Goal: Download file/media: Obtain a digital file from the website

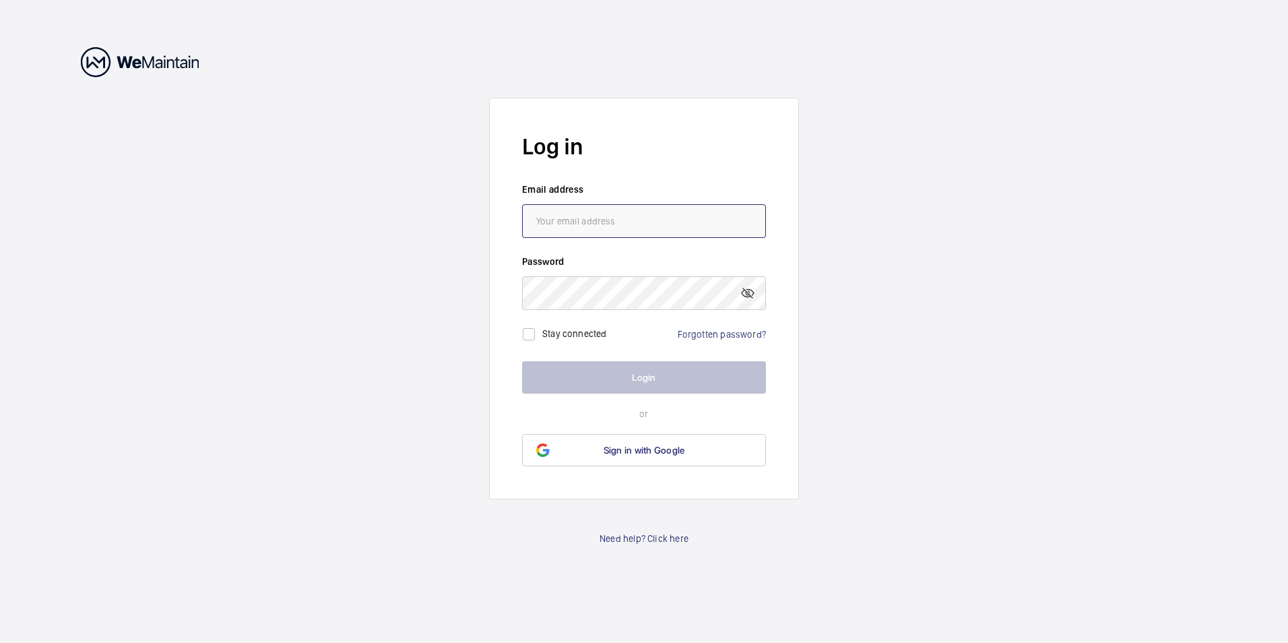
click at [577, 220] on input "email" at bounding box center [644, 221] width 244 height 34
type input "[PERSON_NAME][EMAIL_ADDRESS][DOMAIN_NAME]"
drag, startPoint x: 986, startPoint y: 457, endPoint x: 1007, endPoint y: 496, distance: 43.7
click at [999, 484] on wm-front-auth-container "Log in Email address [PERSON_NAME][EMAIL_ADDRESS][DOMAIN_NAME] Password Stay co…" at bounding box center [644, 321] width 1288 height 643
click at [1072, 605] on wm-front-auth-container "Log in Email address [PERSON_NAME][EMAIL_ADDRESS][DOMAIN_NAME] Password Stay co…" at bounding box center [644, 321] width 1288 height 643
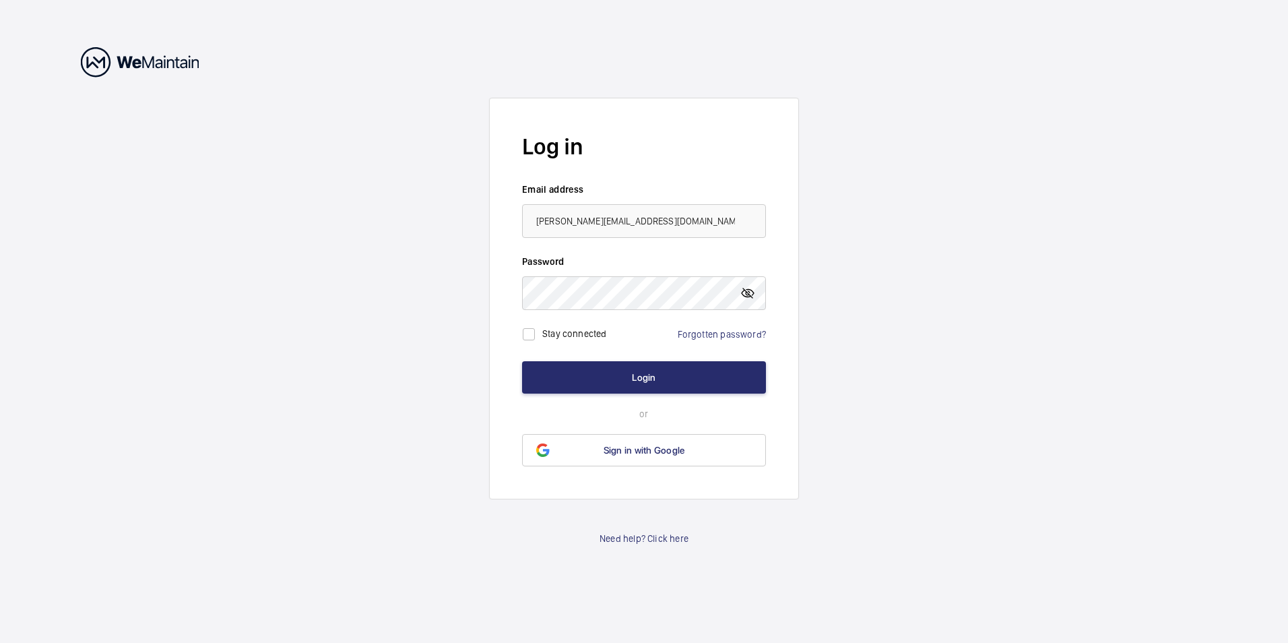
click at [752, 296] on mat-icon at bounding box center [747, 293] width 16 height 16
click at [752, 294] on mat-icon at bounding box center [747, 293] width 16 height 16
drag, startPoint x: 532, startPoint y: 333, endPoint x: 537, endPoint y: 338, distance: 7.2
click at [532, 334] on input "checkbox" at bounding box center [528, 334] width 27 height 27
checkbox input "true"
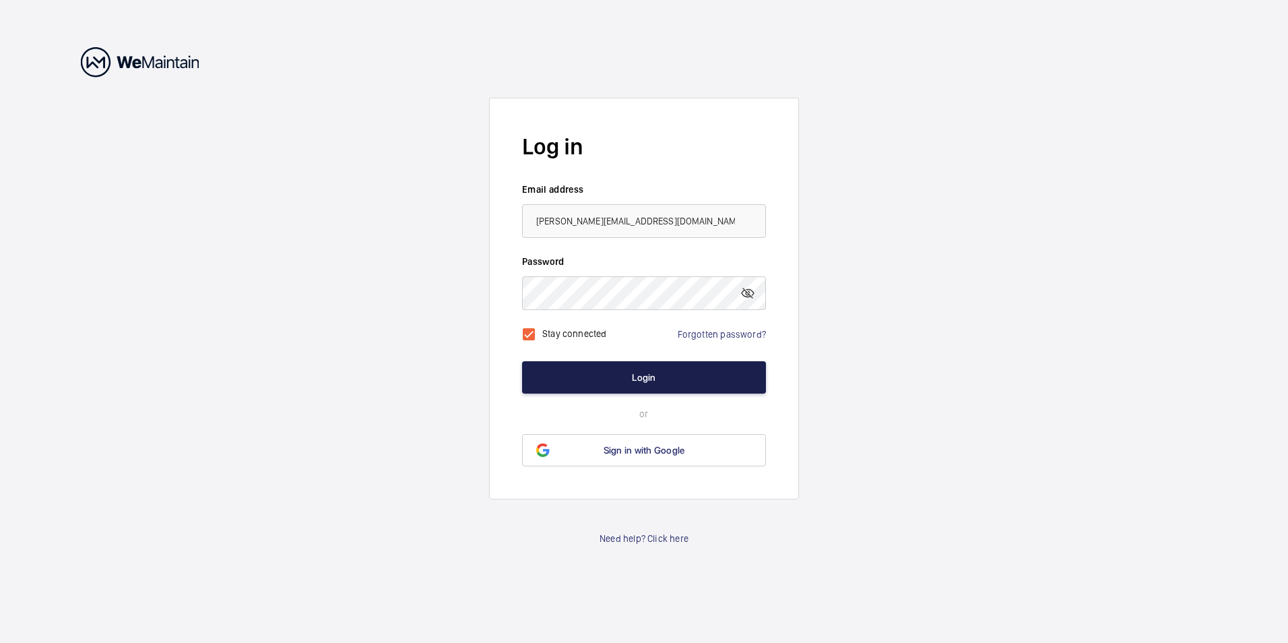
click at [652, 377] on button "Login" at bounding box center [644, 377] width 244 height 32
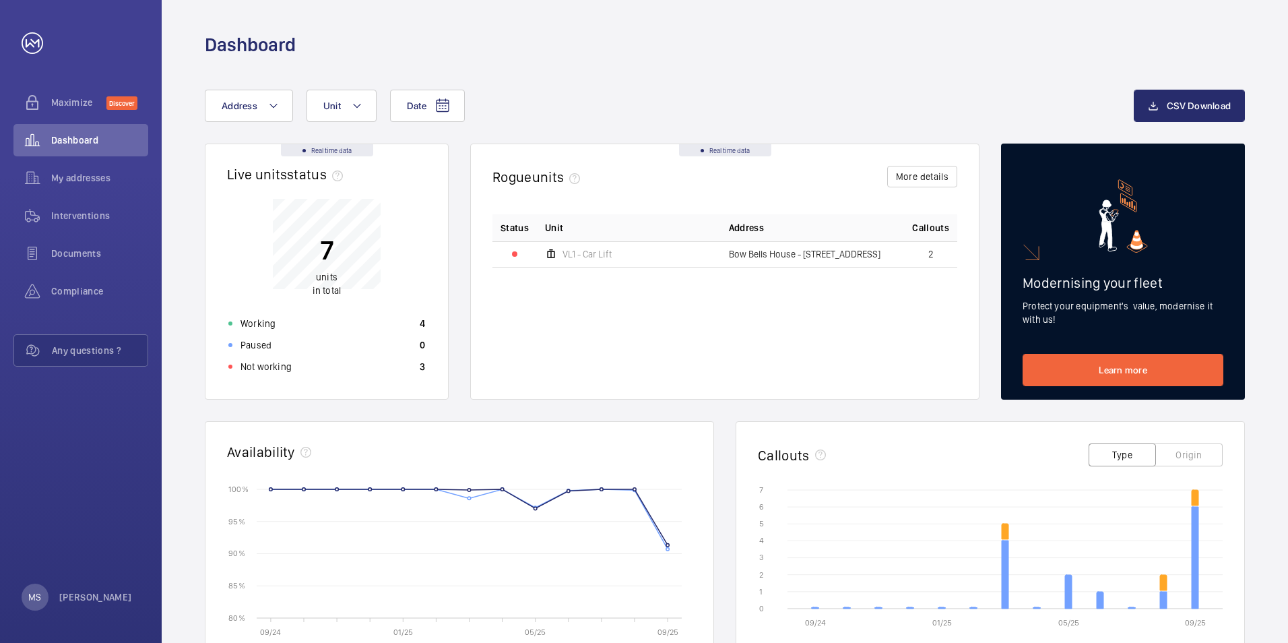
click at [554, 253] on mat-icon at bounding box center [551, 254] width 12 height 16
click at [907, 175] on button "More details" at bounding box center [922, 177] width 70 height 22
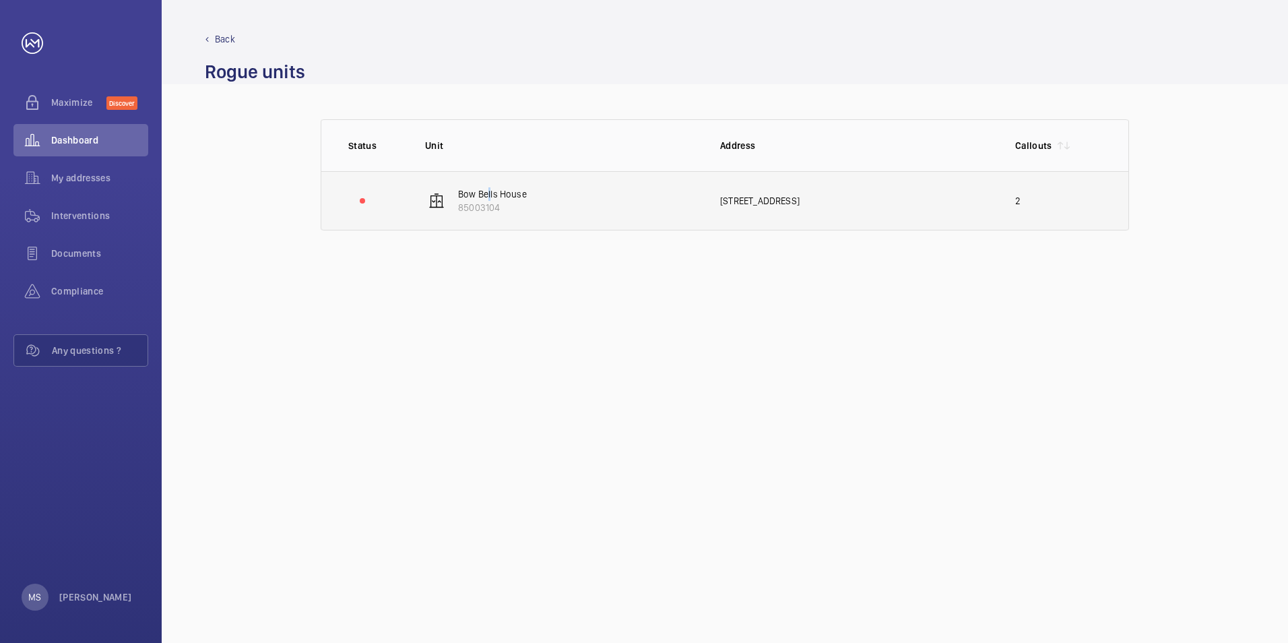
click at [486, 194] on p "Bow Bells House" at bounding box center [492, 193] width 69 height 13
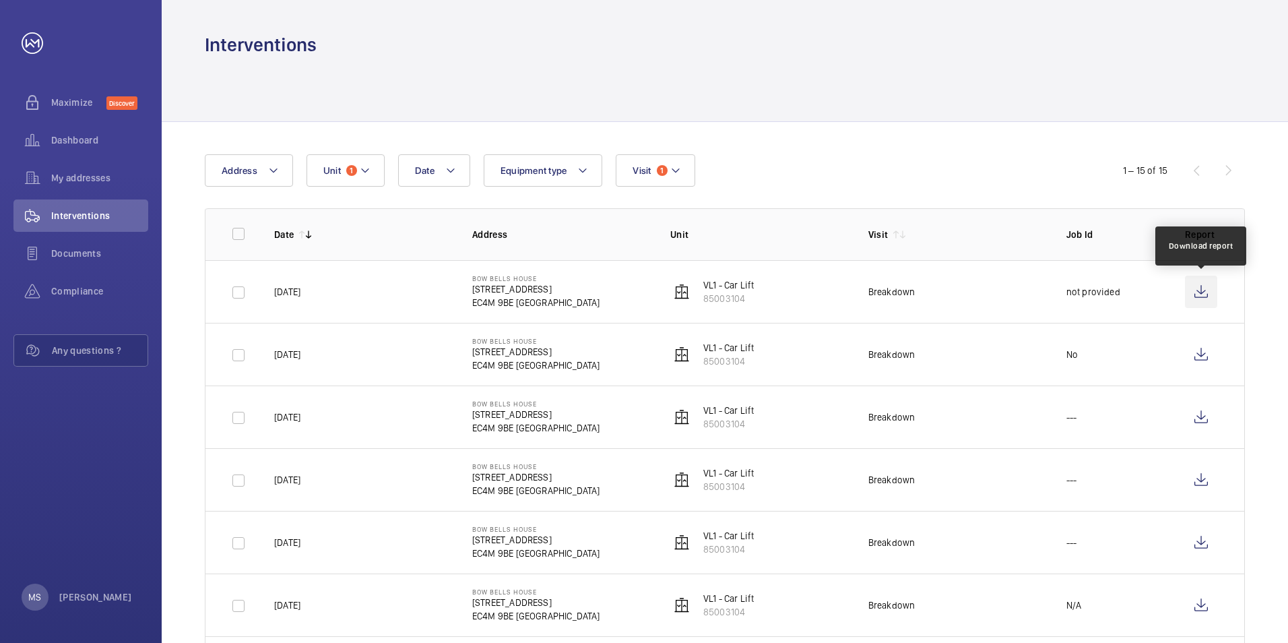
click at [1199, 294] on wm-front-icon-button at bounding box center [1201, 291] width 32 height 32
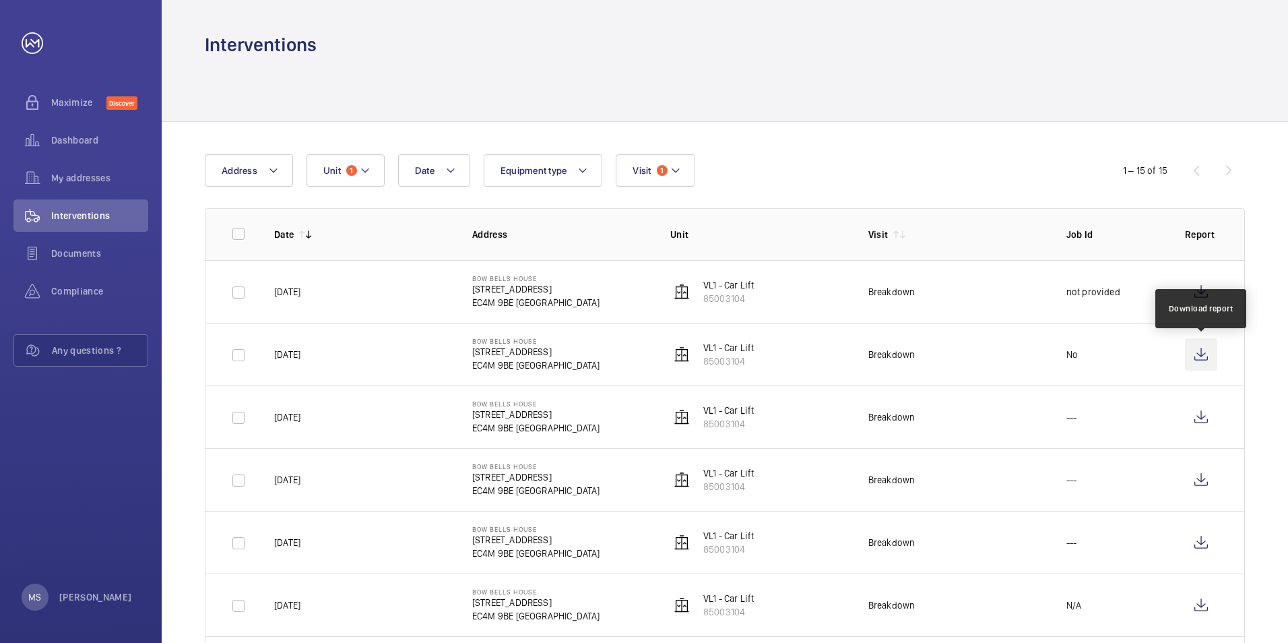
click at [1198, 355] on wm-front-icon-button at bounding box center [1201, 354] width 32 height 32
click at [364, 170] on mat-icon at bounding box center [365, 170] width 11 height 16
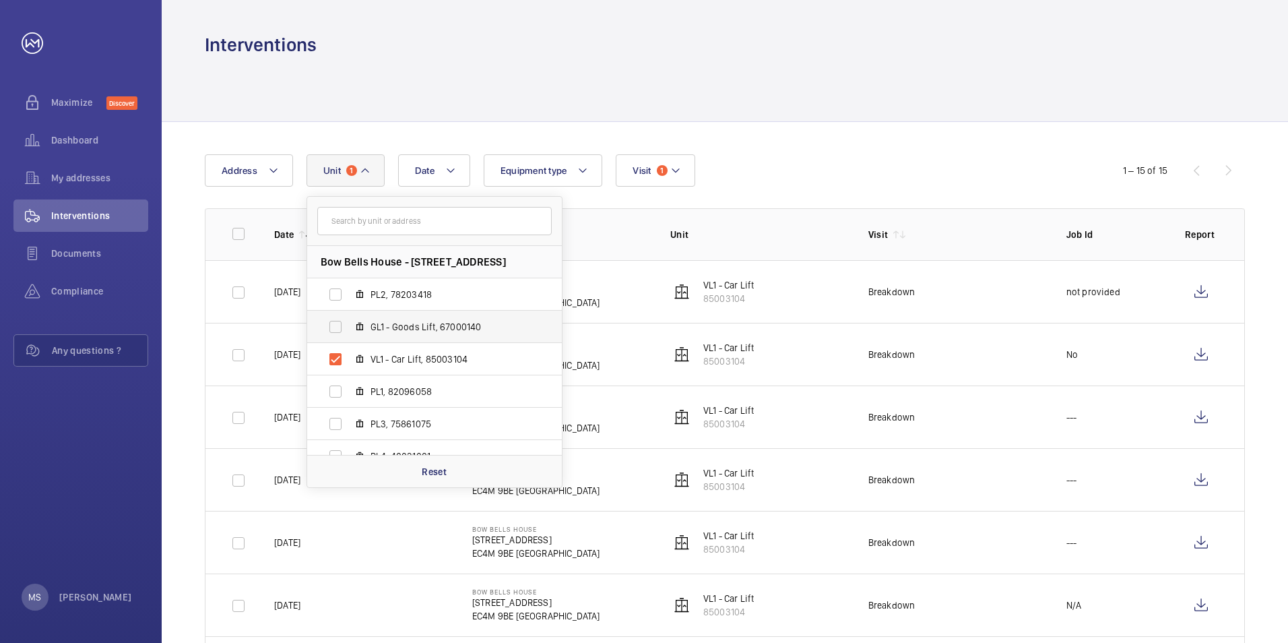
click at [399, 327] on span "GL1 - Goods Lift, 67000140" at bounding box center [448, 326] width 156 height 13
click at [349, 327] on input "GL1 - Goods Lift, 67000140" at bounding box center [335, 326] width 27 height 27
checkbox input "true"
click at [335, 358] on label "VL1 - Car Lift, 85003104" at bounding box center [423, 359] width 233 height 32
click at [335, 358] on input "VL1 - Car Lift, 85003104" at bounding box center [335, 358] width 27 height 27
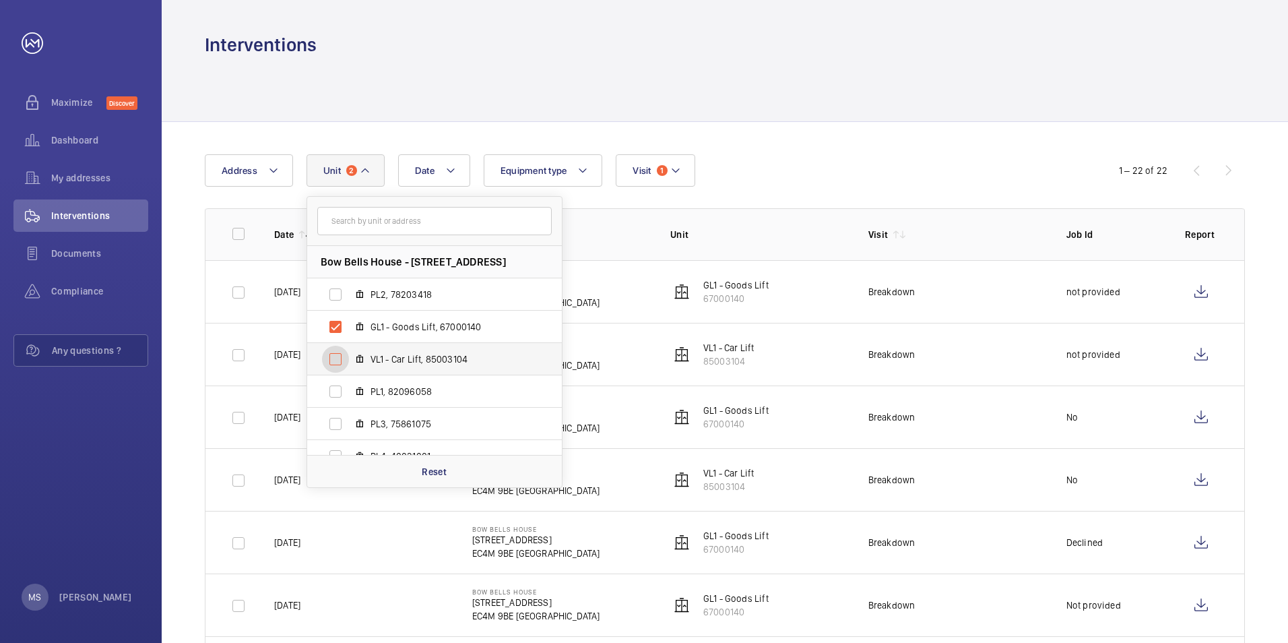
checkbox input "false"
click at [916, 90] on div at bounding box center [725, 89] width 1040 height 64
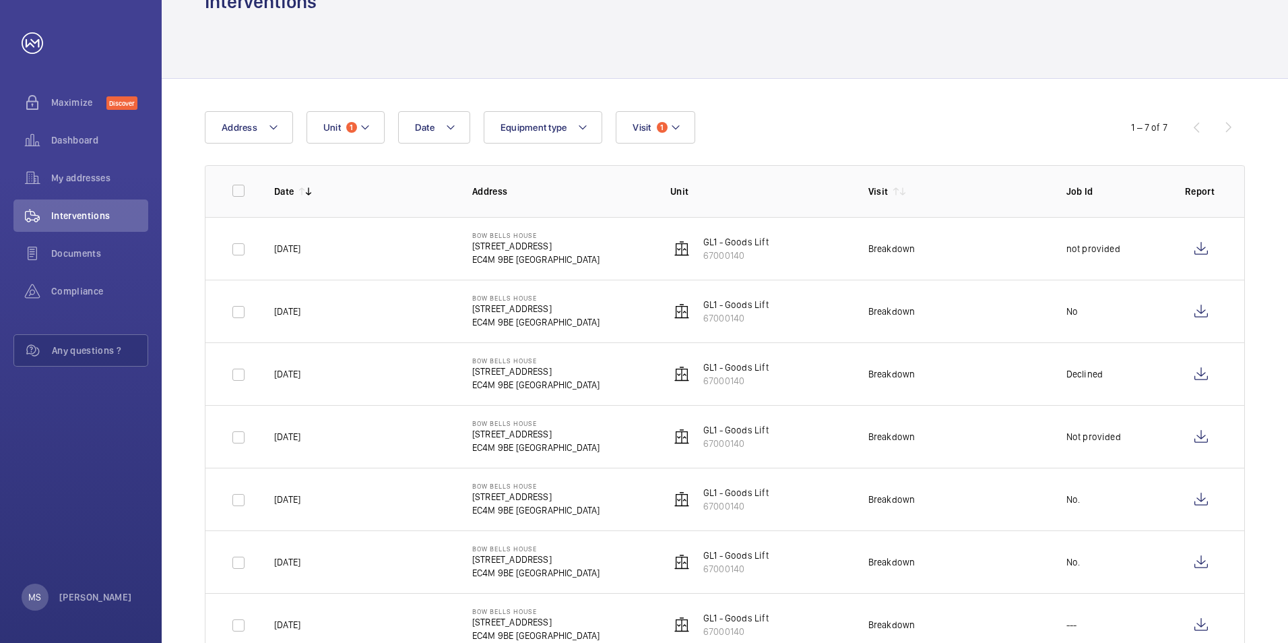
scroll to position [67, 0]
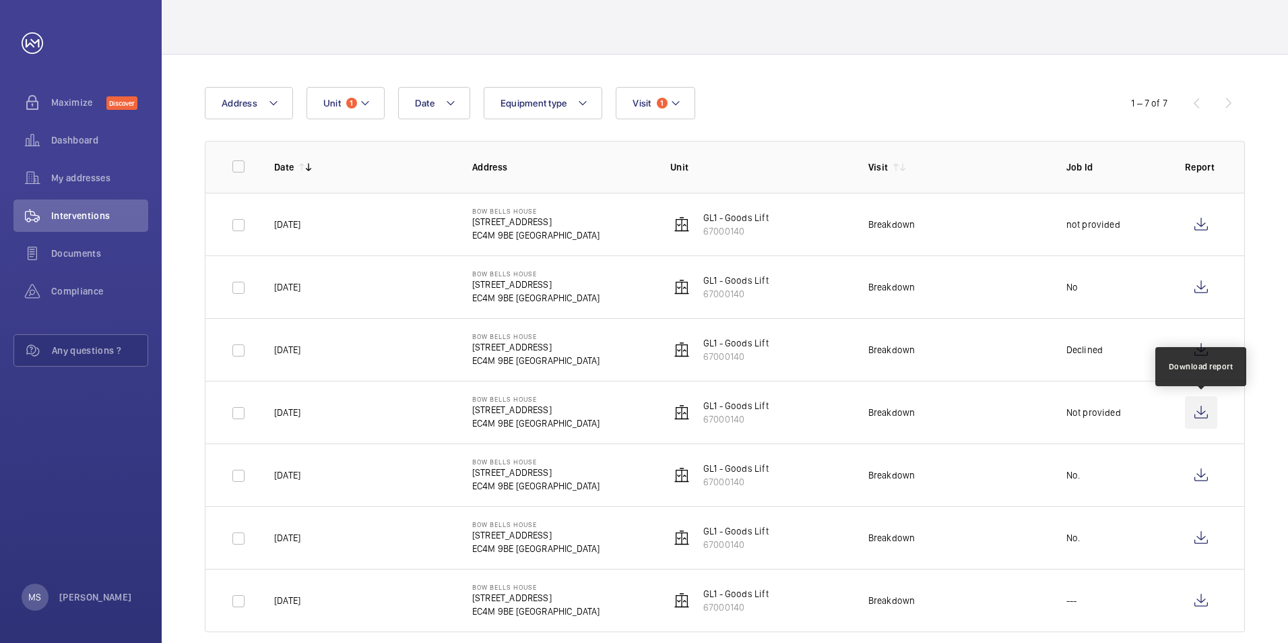
click at [1200, 412] on wm-front-icon-button at bounding box center [1201, 412] width 32 height 32
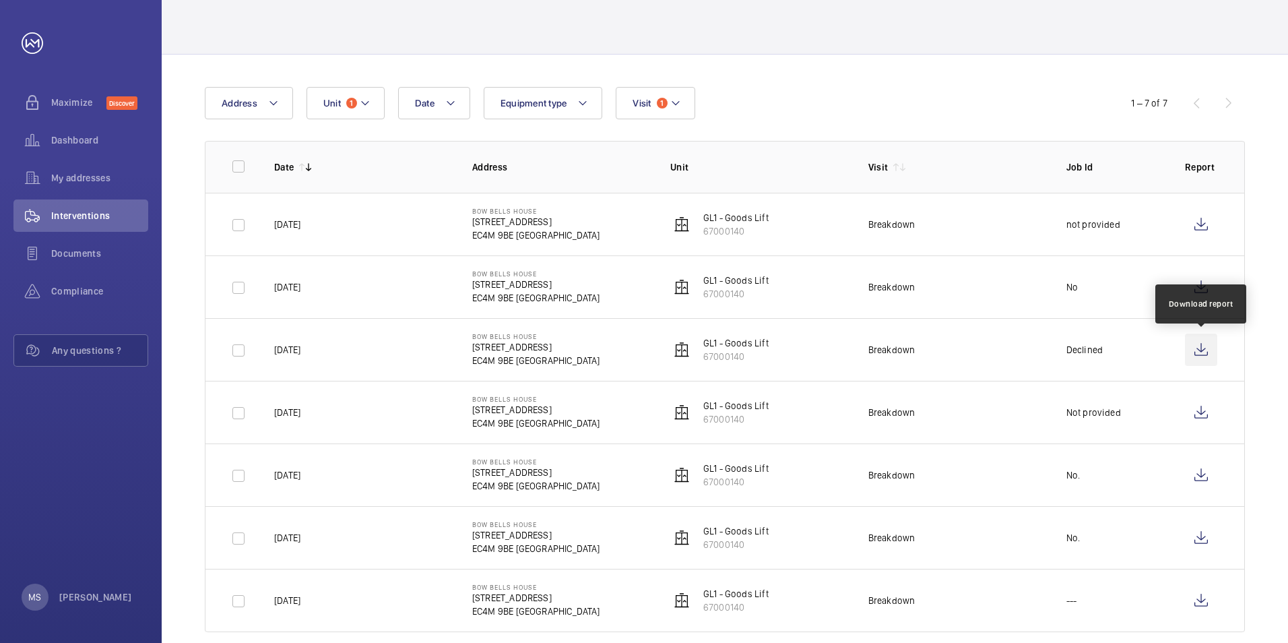
click at [1200, 348] on wm-front-icon-button at bounding box center [1201, 349] width 32 height 32
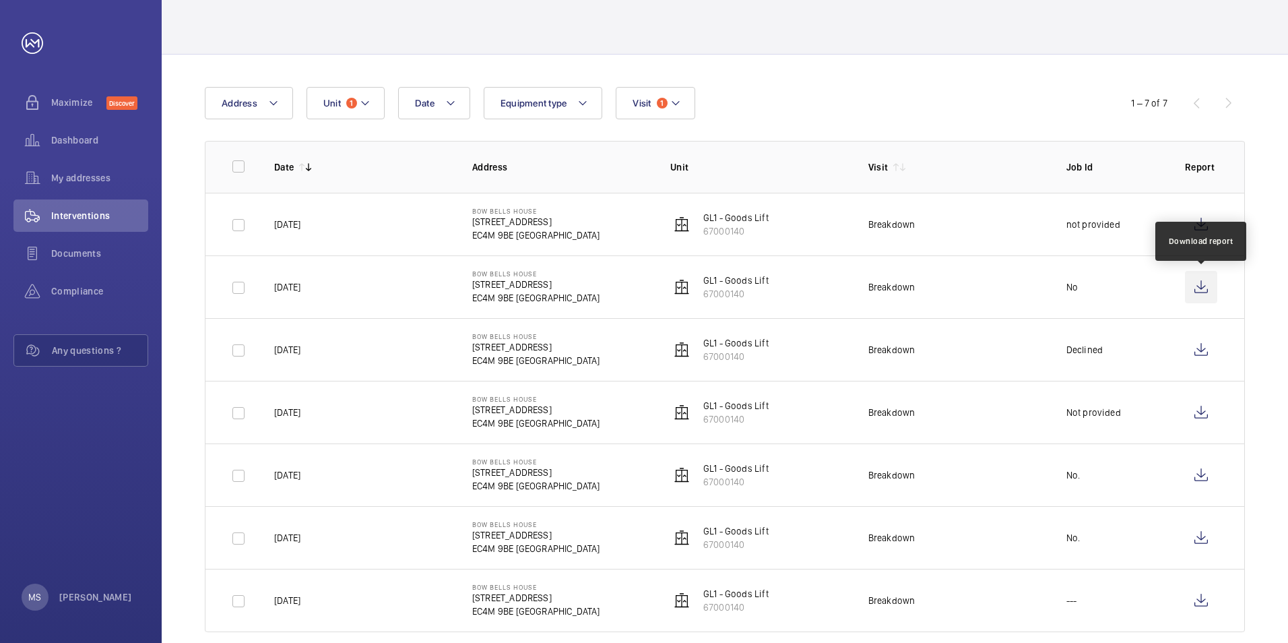
click at [1201, 287] on wm-front-icon-button at bounding box center [1201, 287] width 32 height 32
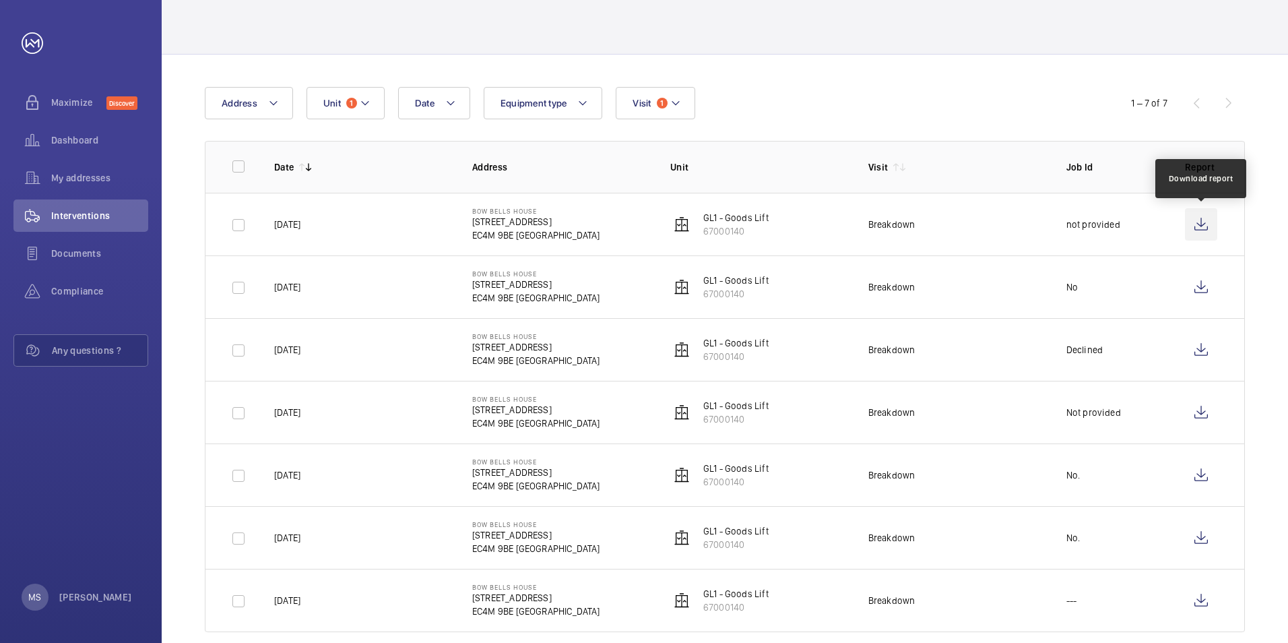
click at [1200, 225] on wm-front-icon-button at bounding box center [1201, 224] width 32 height 32
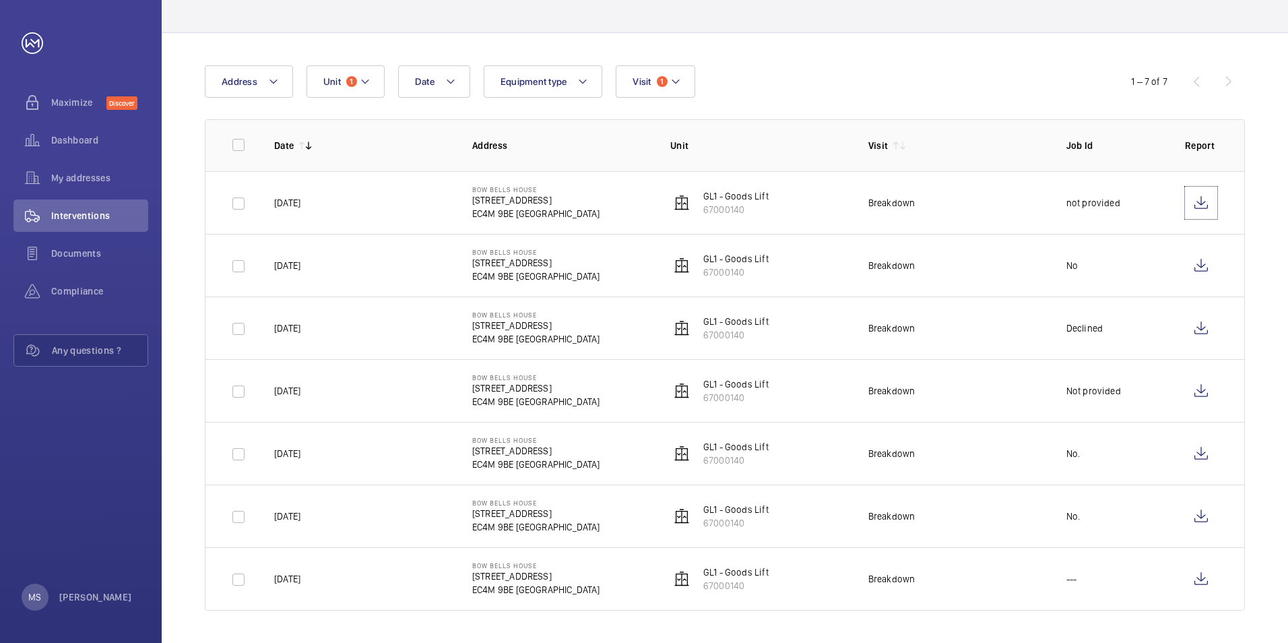
scroll to position [0, 0]
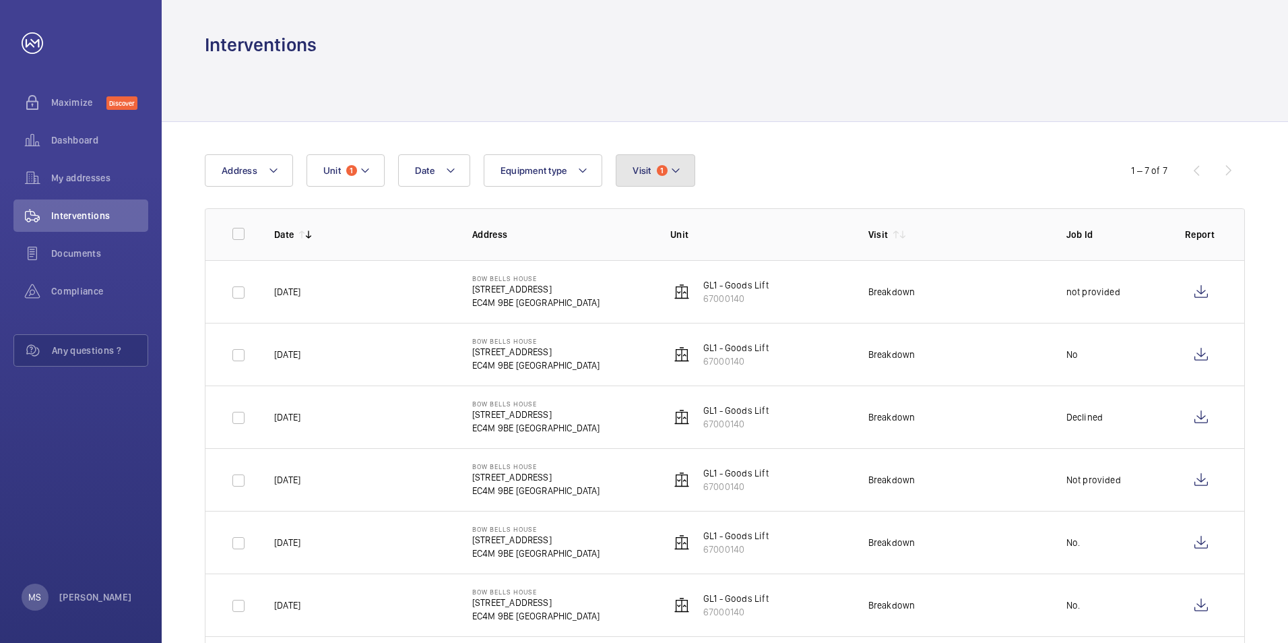
click at [675, 170] on mat-icon at bounding box center [675, 170] width 11 height 16
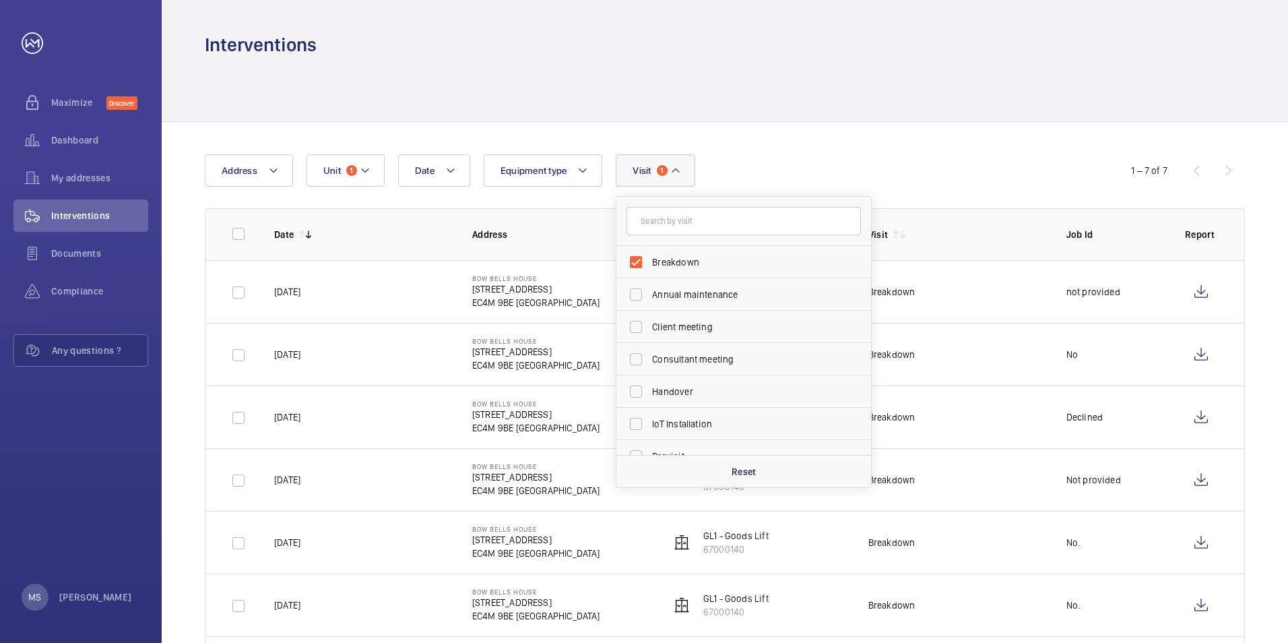
click at [675, 170] on mat-icon at bounding box center [675, 170] width 11 height 16
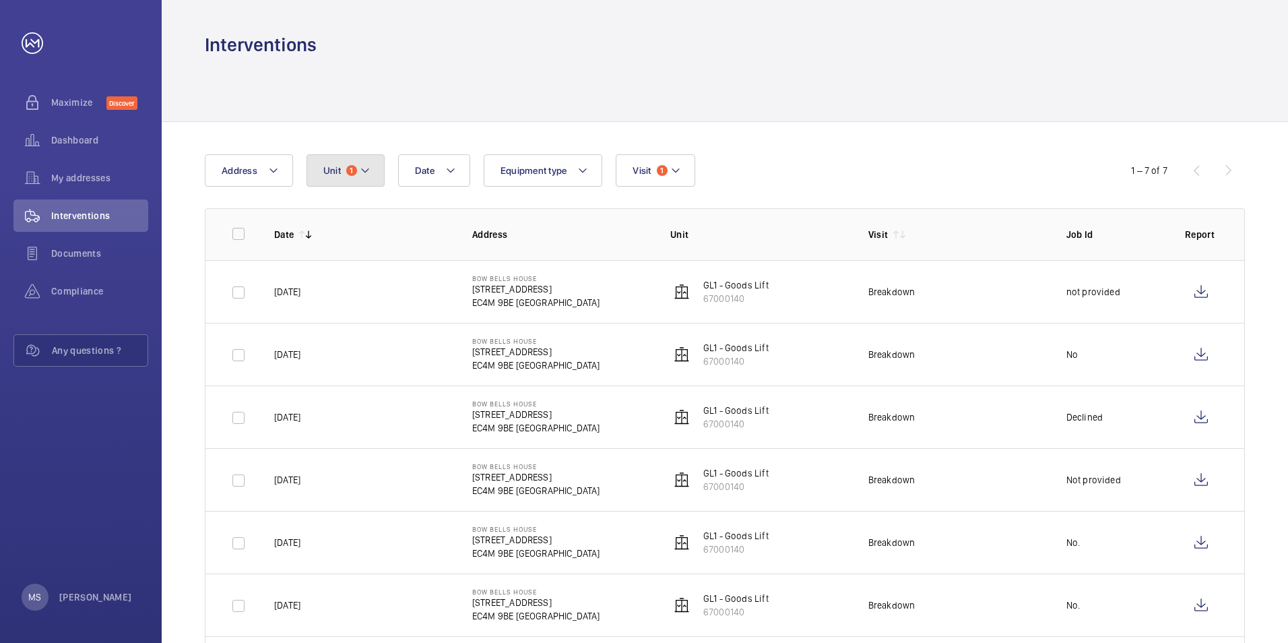
click at [366, 172] on mat-icon at bounding box center [365, 170] width 11 height 16
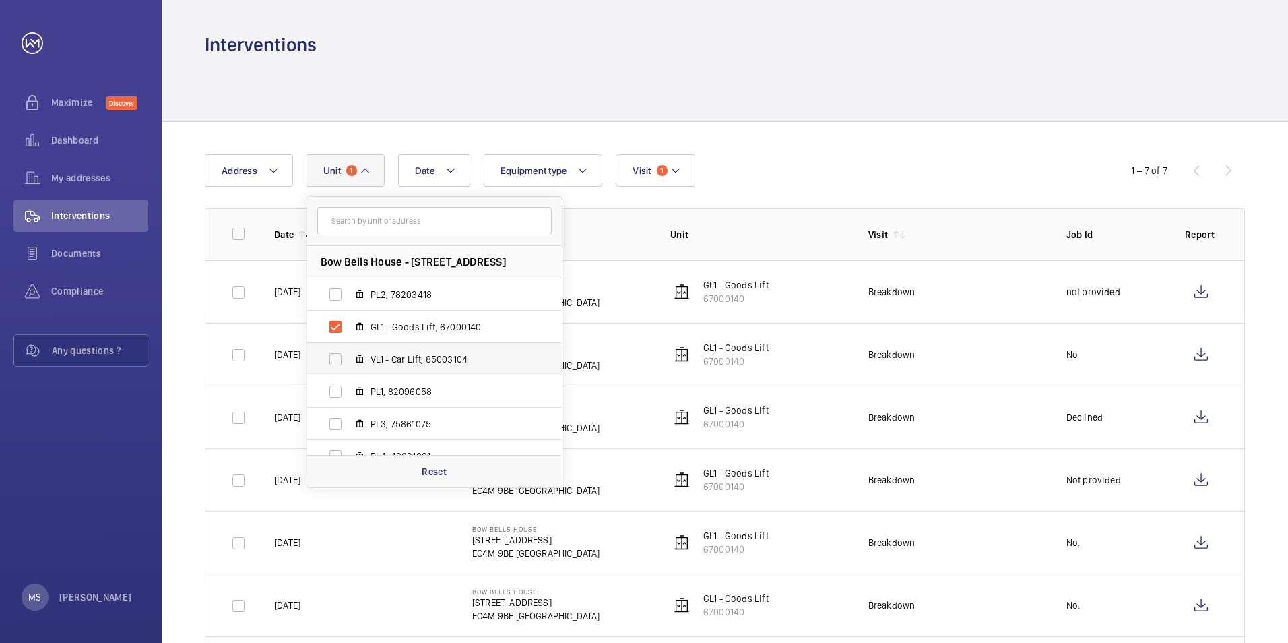
click at [334, 355] on label "VL1 - Car Lift, 85003104" at bounding box center [423, 359] width 233 height 32
click at [334, 355] on input "VL1 - Car Lift, 85003104" at bounding box center [335, 358] width 27 height 27
checkbox input "true"
click at [334, 392] on label "PL1, 82096058" at bounding box center [423, 391] width 233 height 32
click at [334, 392] on input "PL1, 82096058" at bounding box center [335, 391] width 27 height 27
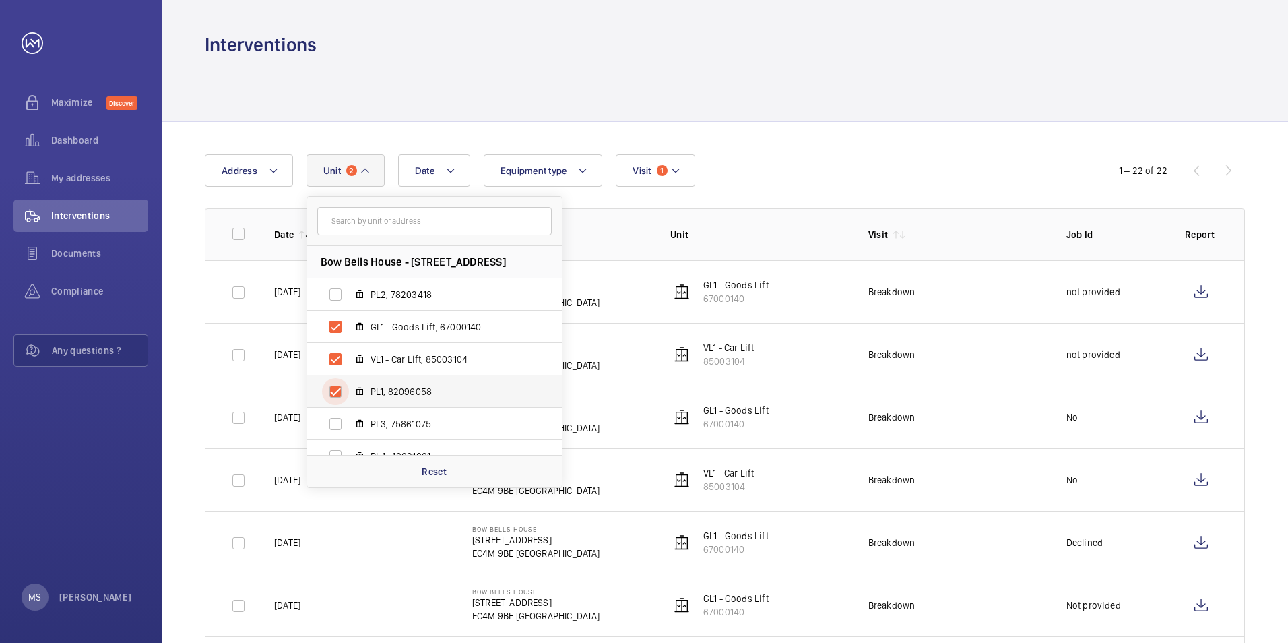
checkbox input "true"
click at [335, 423] on label "PL3, 75861075" at bounding box center [423, 423] width 233 height 32
click at [335, 423] on input "PL3, 75861075" at bounding box center [335, 423] width 27 height 27
checkbox input "true"
click at [812, 96] on div at bounding box center [725, 89] width 1040 height 64
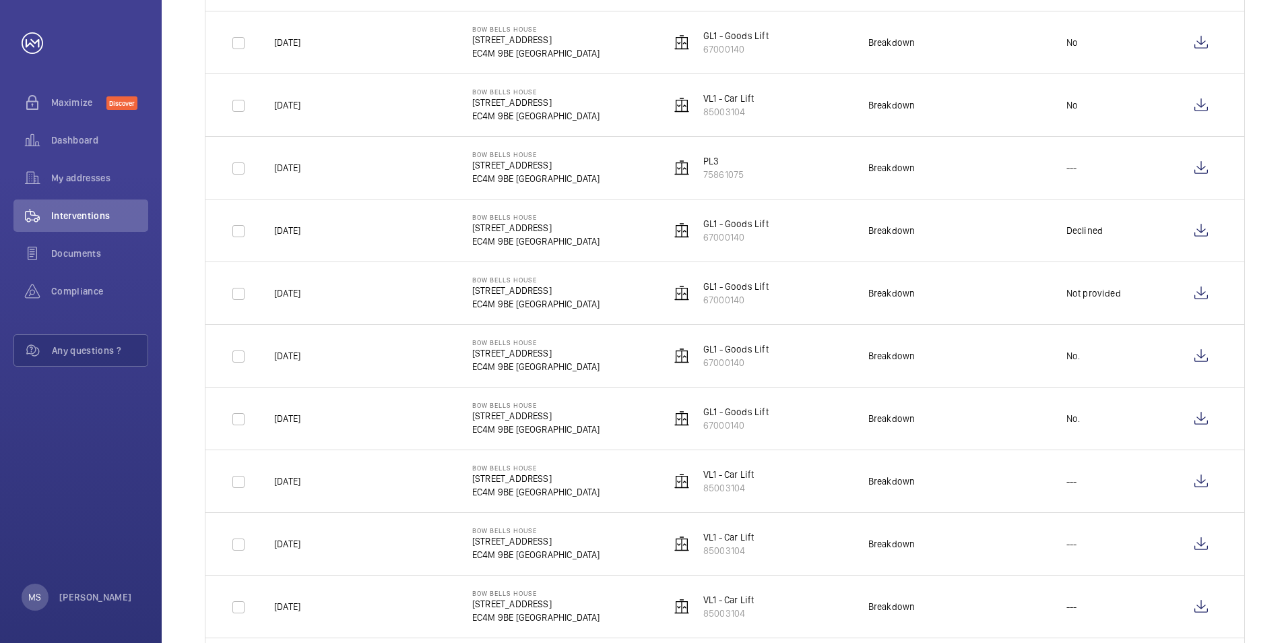
scroll to position [350, 0]
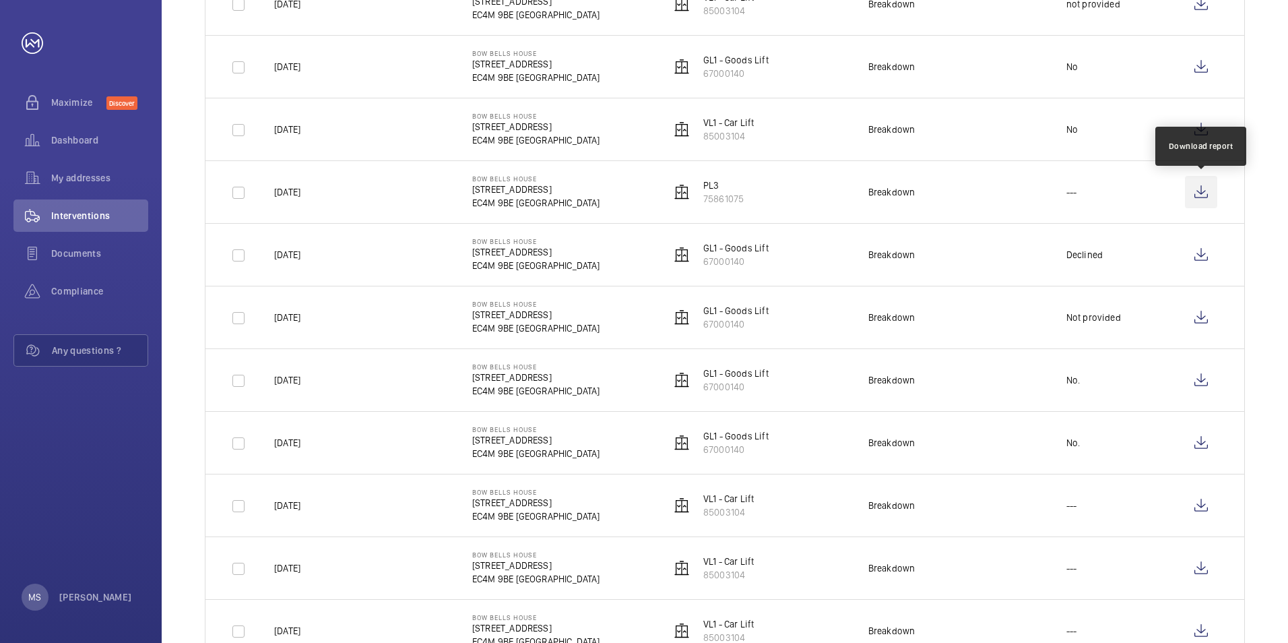
click at [1203, 190] on wm-front-icon-button at bounding box center [1201, 192] width 32 height 32
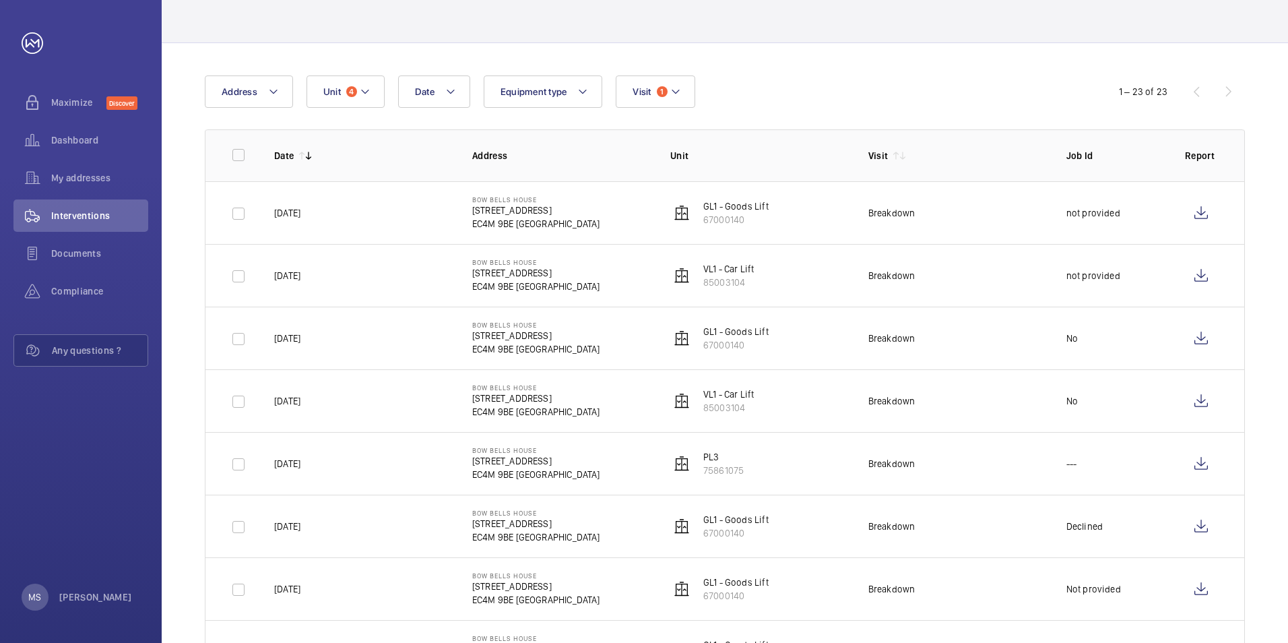
scroll to position [13, 0]
